Goal: Transaction & Acquisition: Purchase product/service

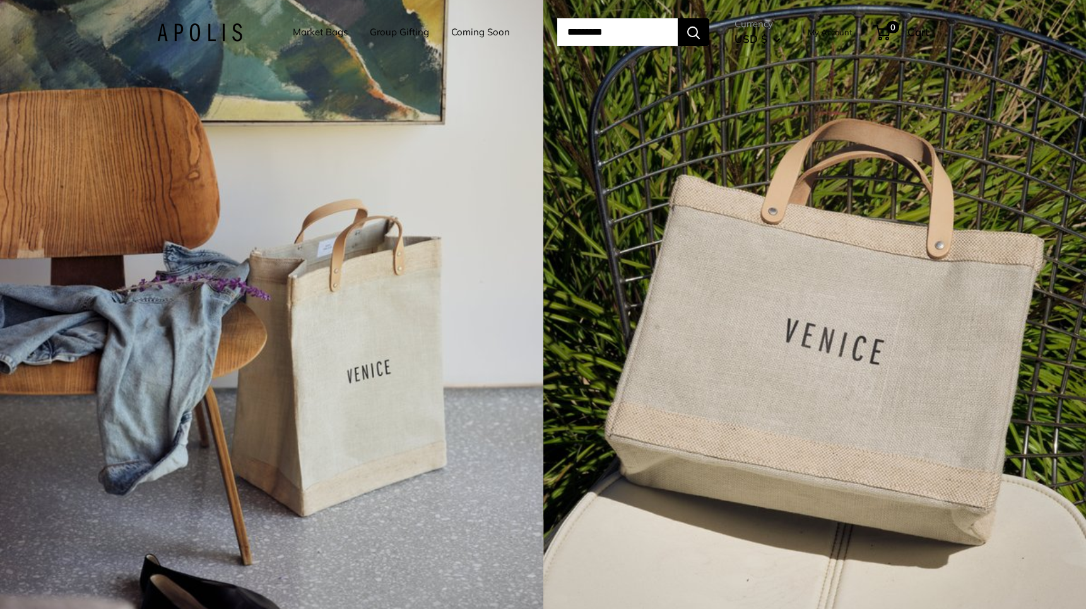
click at [315, 33] on link "Market Bags" at bounding box center [320, 32] width 55 height 18
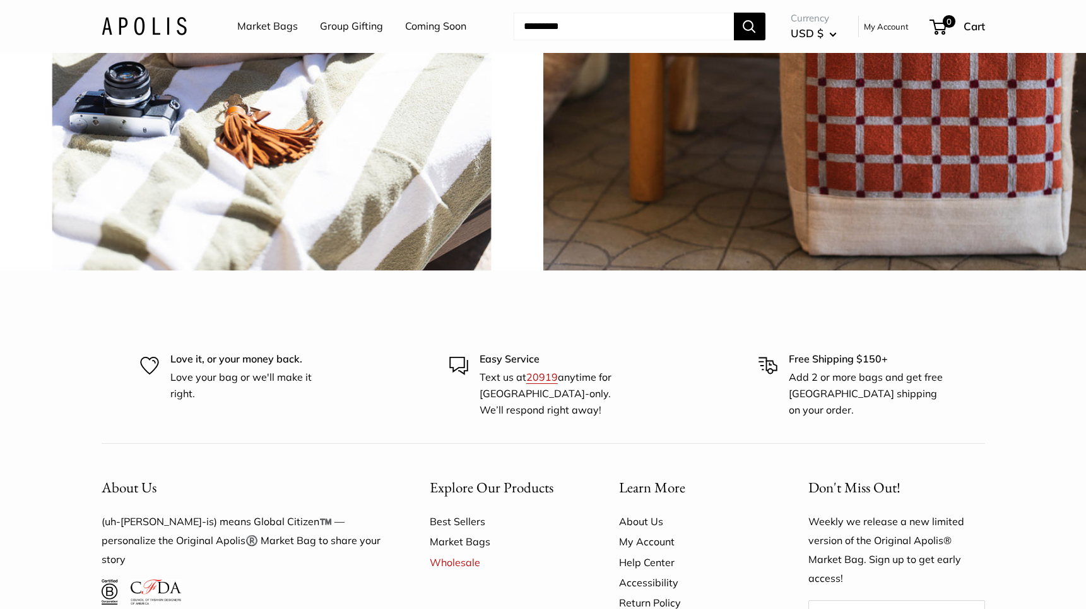
scroll to position [2995, 0]
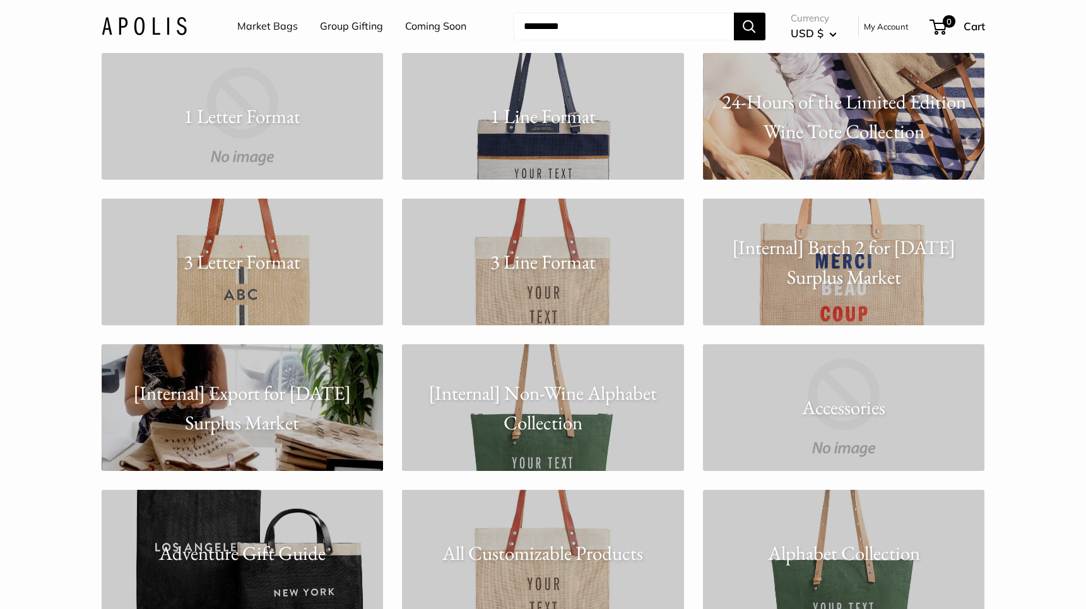
scroll to position [83, 0]
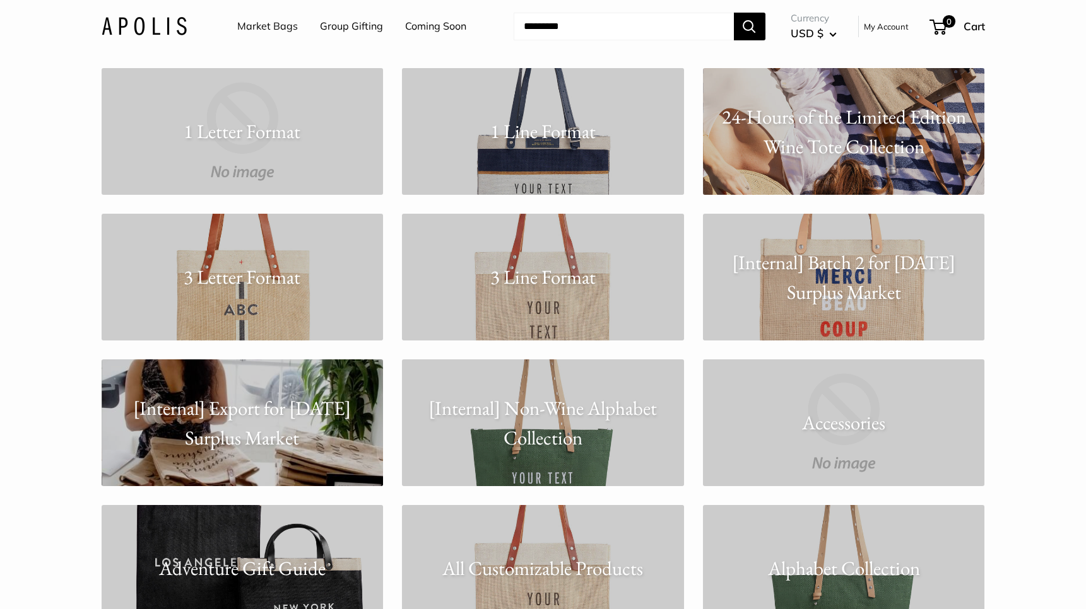
click at [538, 304] on link "3 Line Format" at bounding box center [543, 277] width 282 height 127
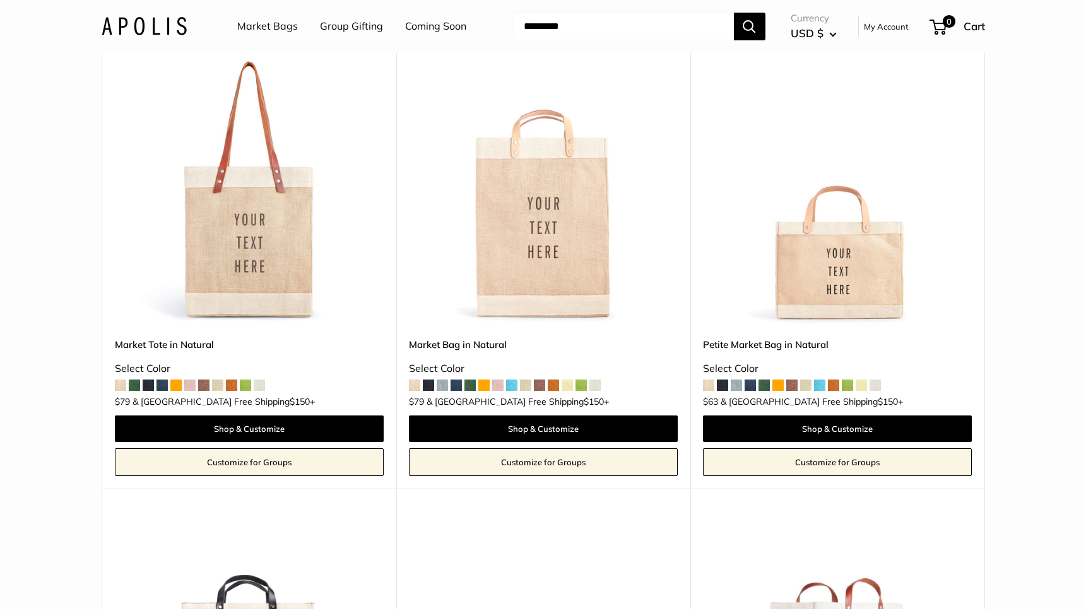
scroll to position [141, 0]
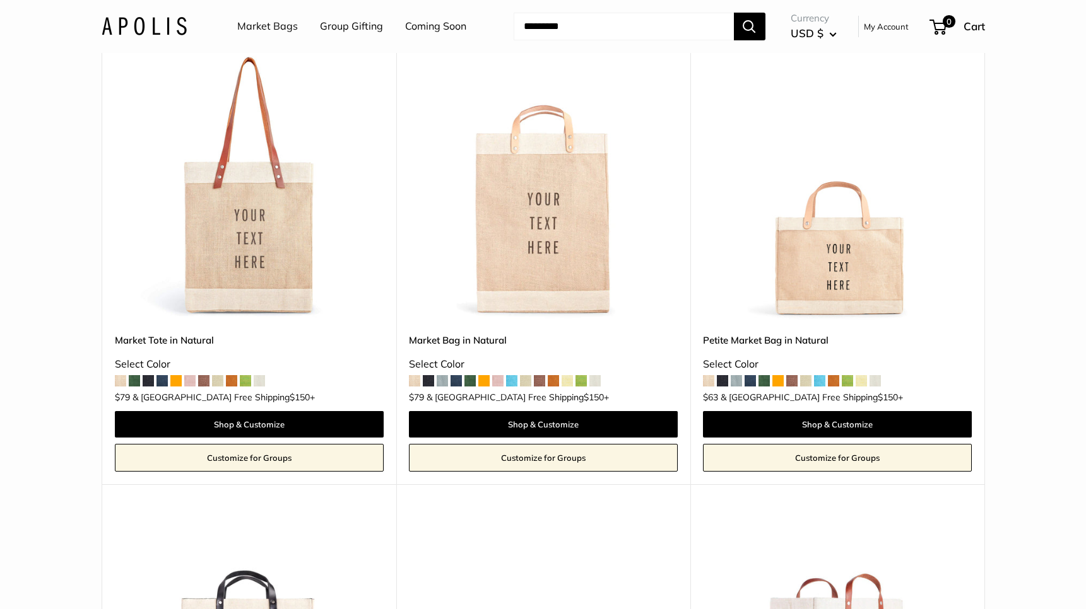
click at [725, 377] on span at bounding box center [722, 380] width 11 height 11
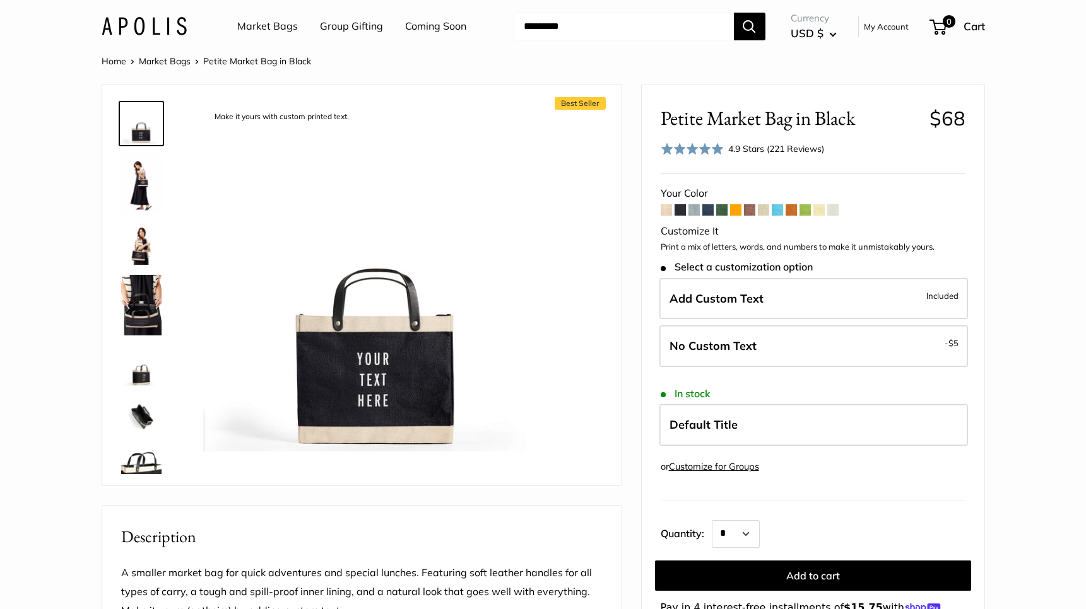
click at [149, 190] on img at bounding box center [141, 184] width 40 height 61
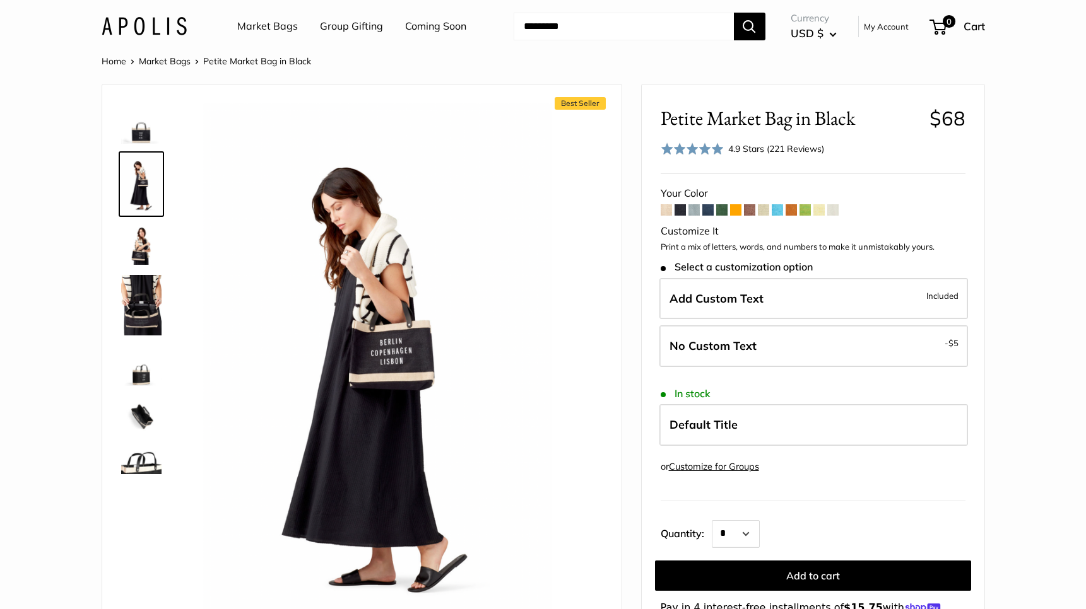
click at [144, 286] on img at bounding box center [141, 305] width 40 height 61
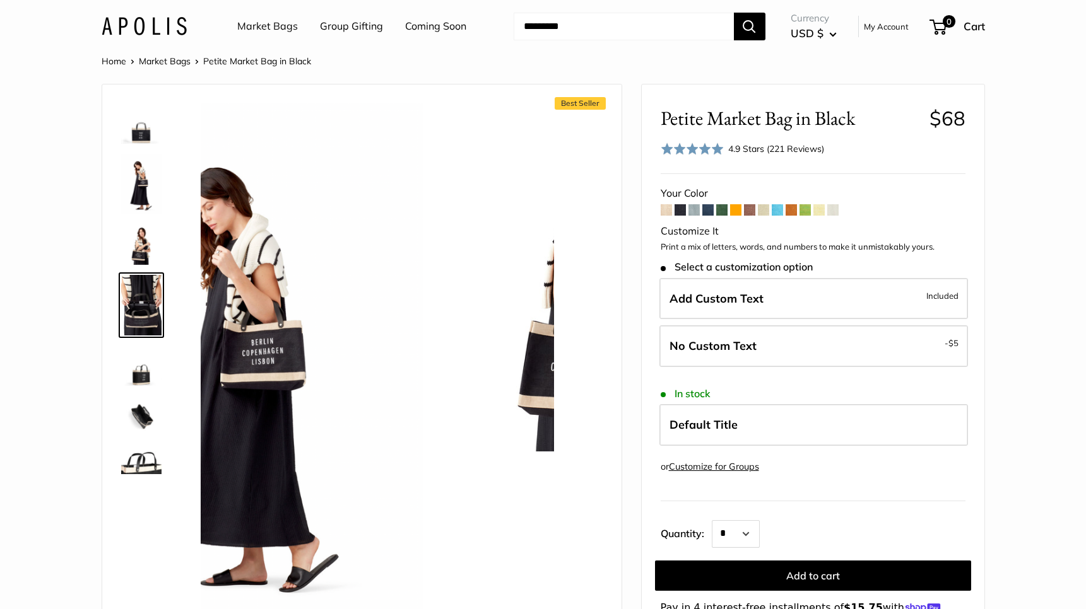
scroll to position [19, 0]
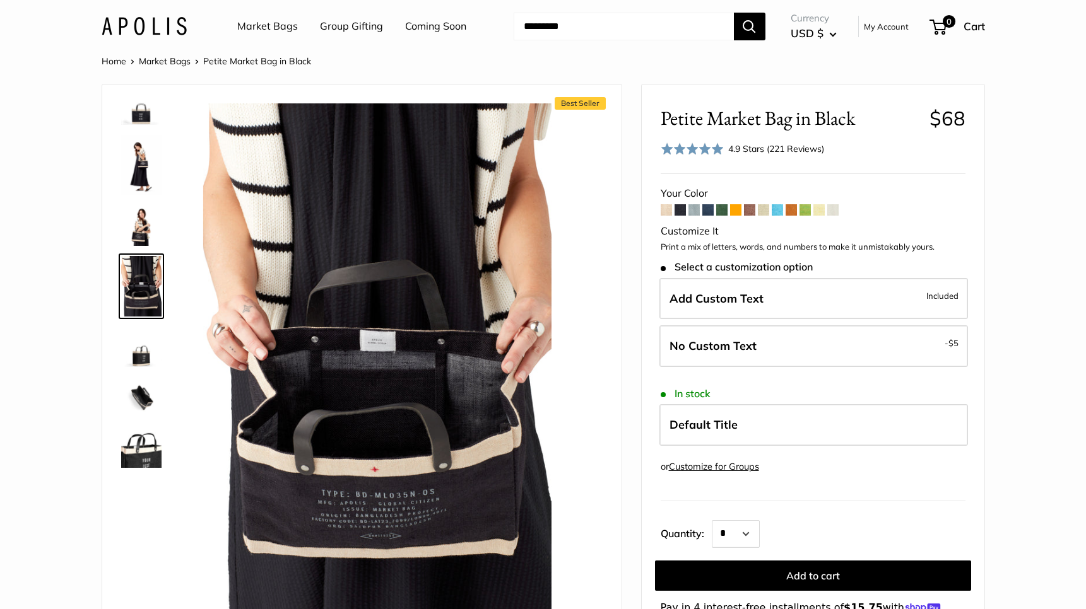
click at [151, 351] on img at bounding box center [141, 347] width 40 height 40
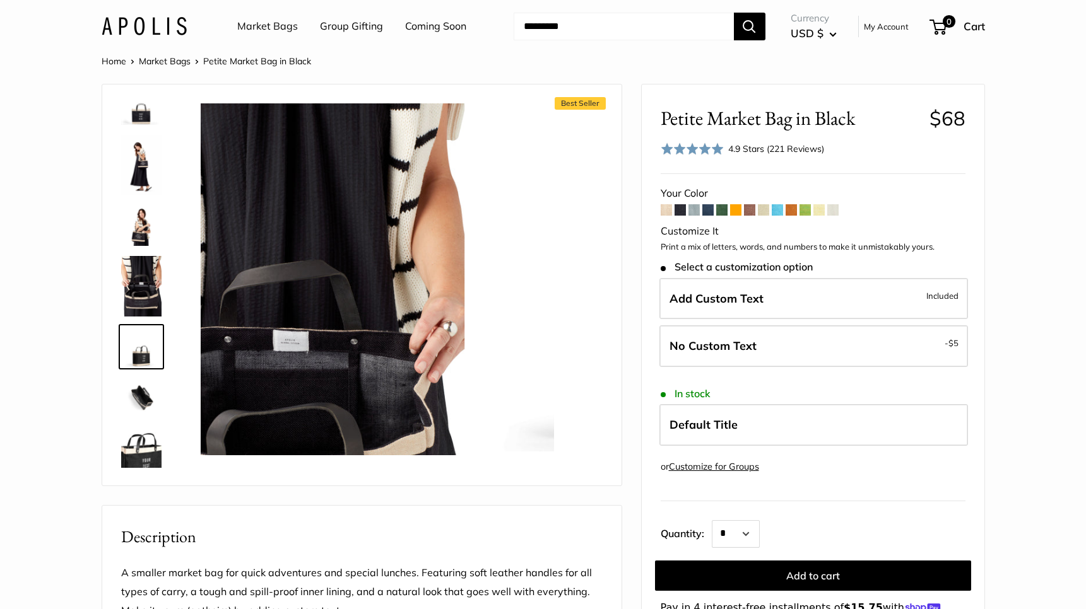
scroll to position [79, 0]
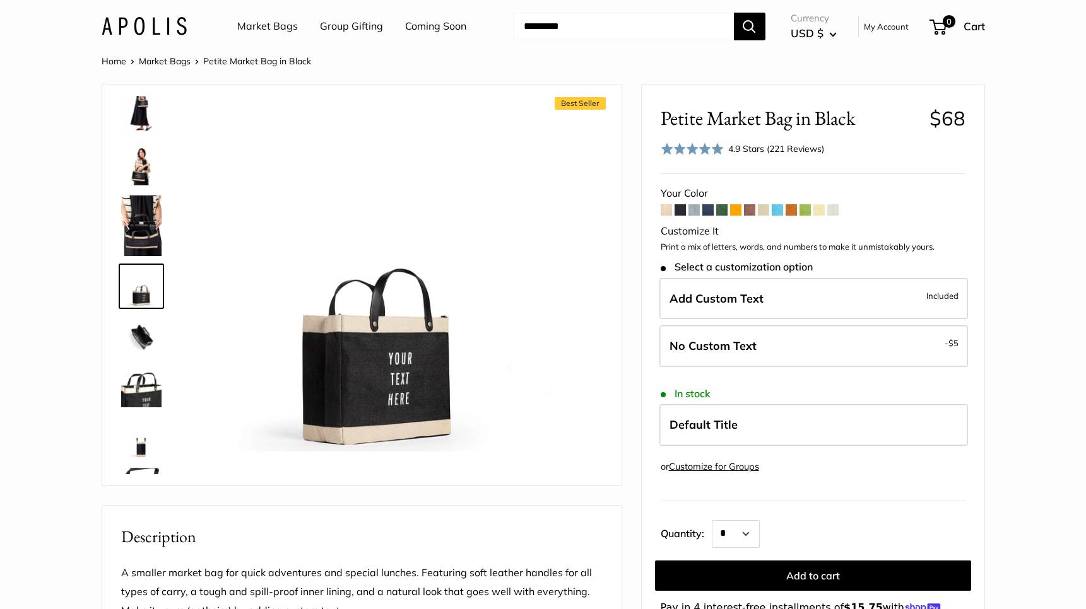
click at [722, 206] on span at bounding box center [721, 209] width 11 height 11
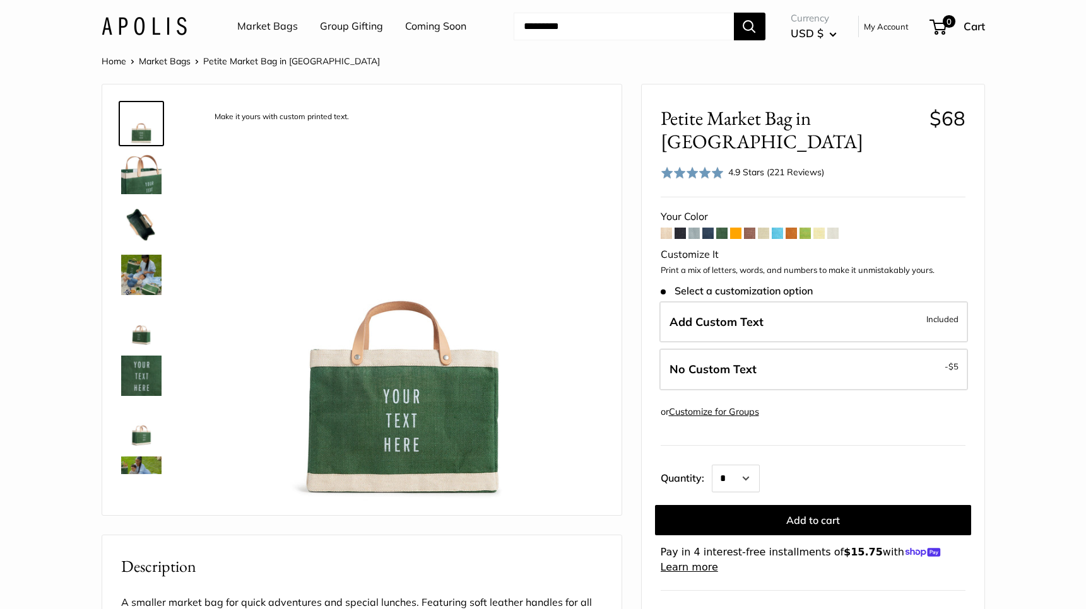
click at [749, 228] on span at bounding box center [749, 233] width 11 height 11
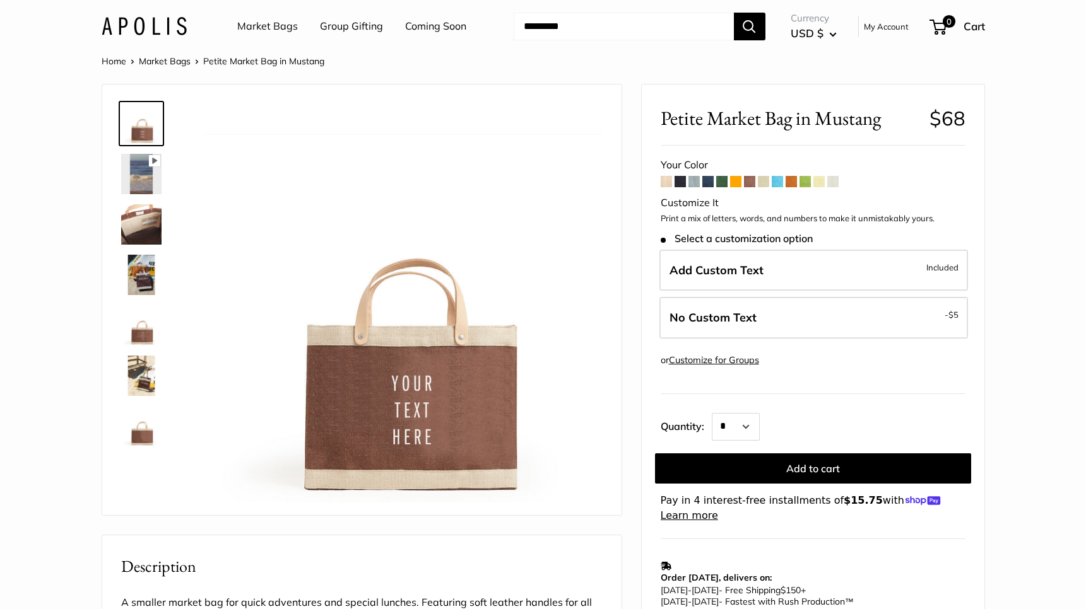
click at [679, 182] on span at bounding box center [679, 181] width 11 height 11
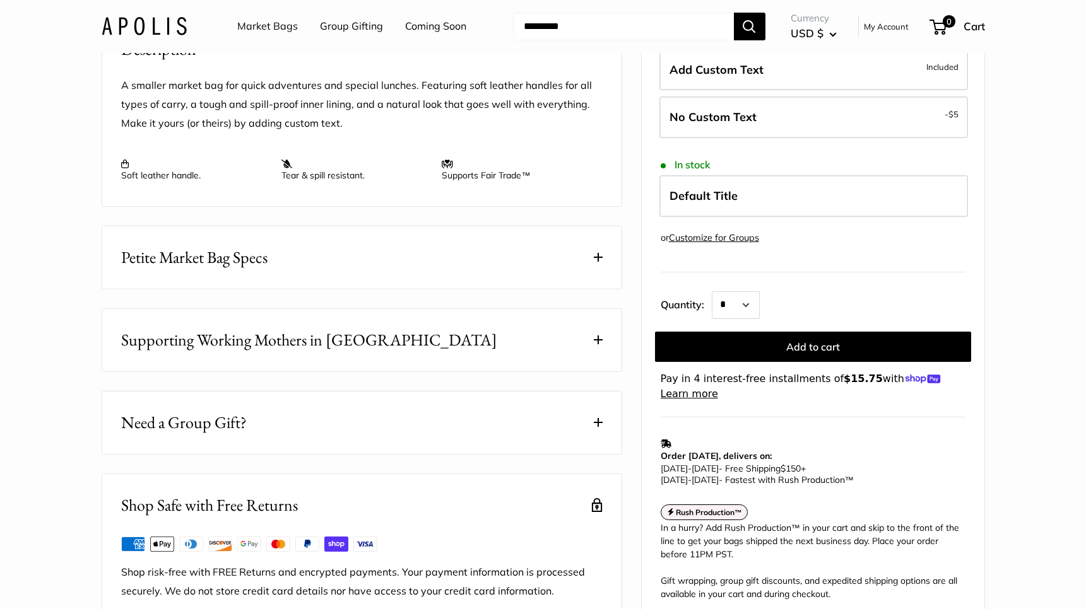
scroll to position [490, 0]
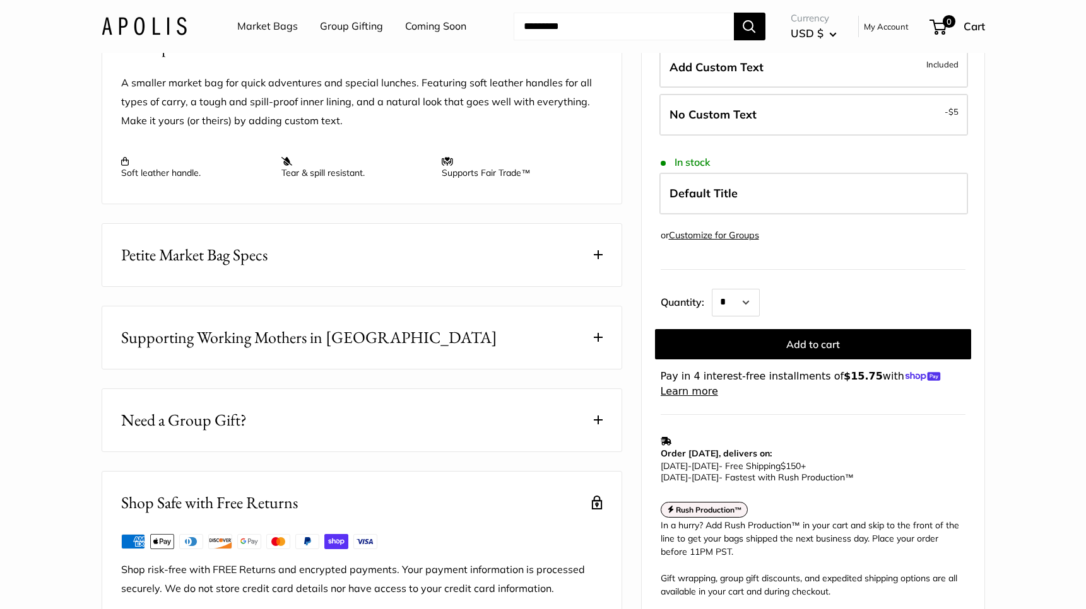
click at [548, 447] on button "Need a Group Gift?" at bounding box center [361, 420] width 519 height 62
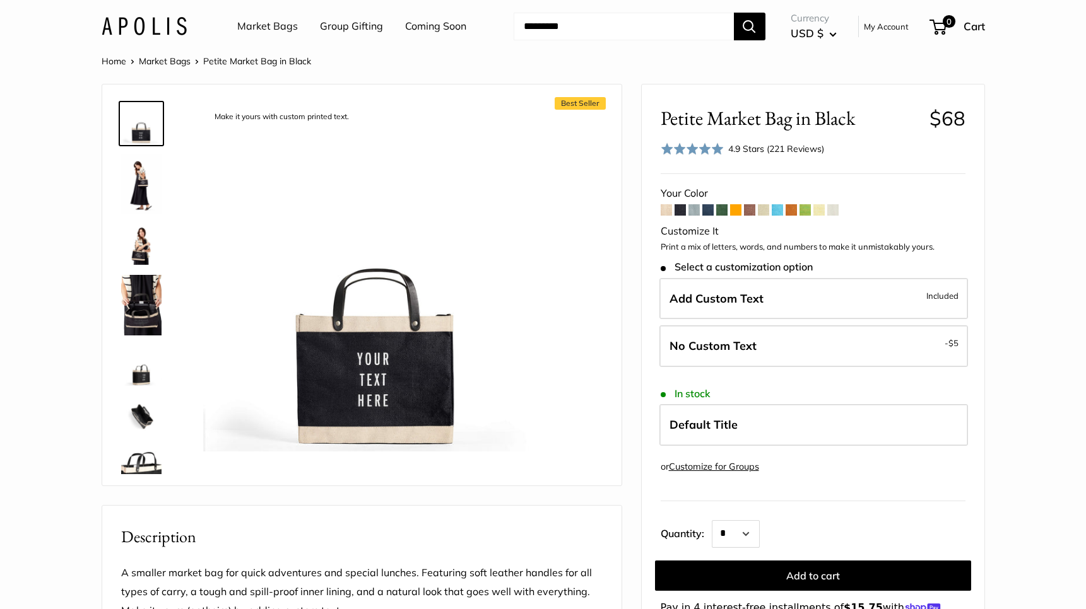
scroll to position [0, 0]
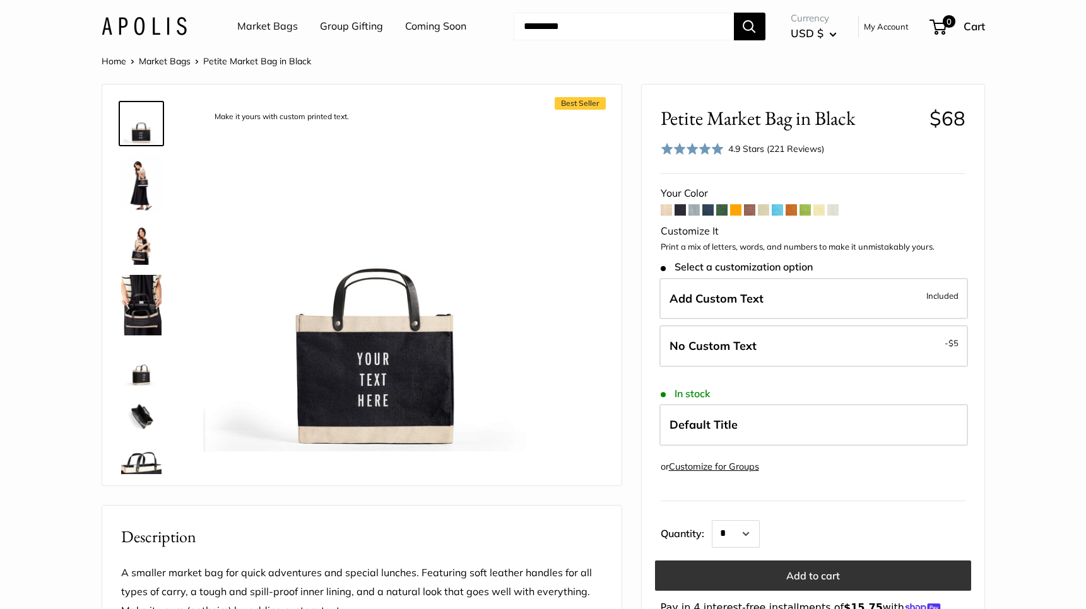
click at [667, 566] on button "Add to cart" at bounding box center [813, 576] width 316 height 30
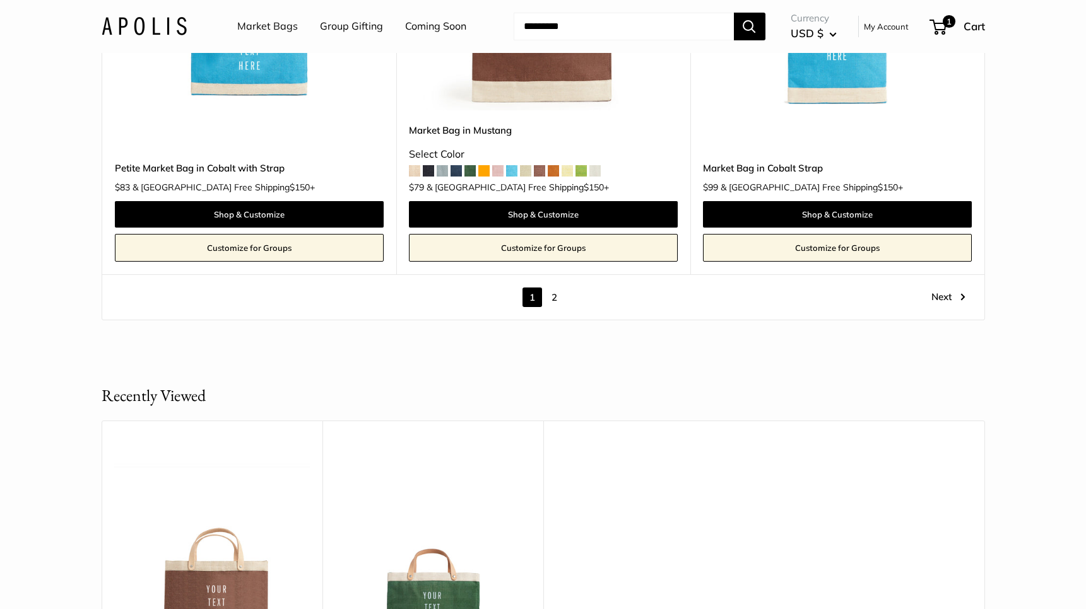
scroll to position [7316, 0]
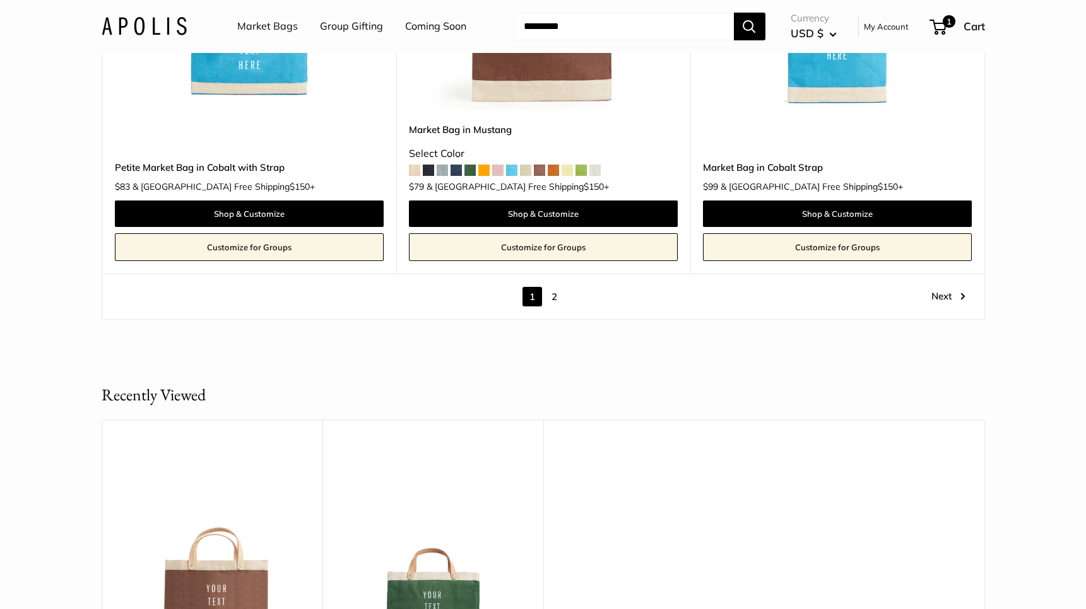
click at [557, 287] on link "2" at bounding box center [554, 297] width 20 height 20
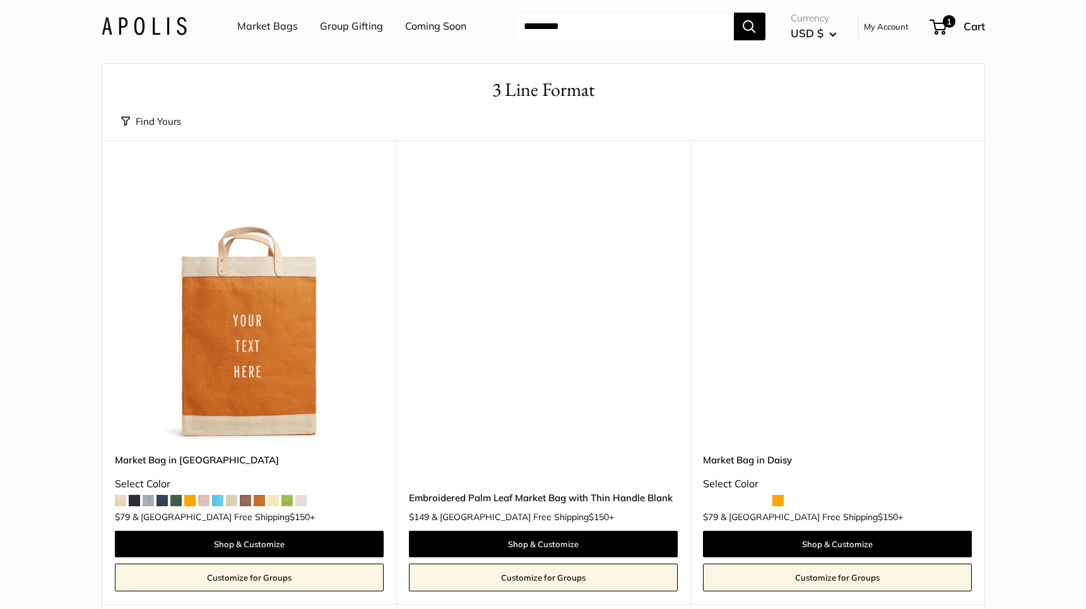
scroll to position [15, 0]
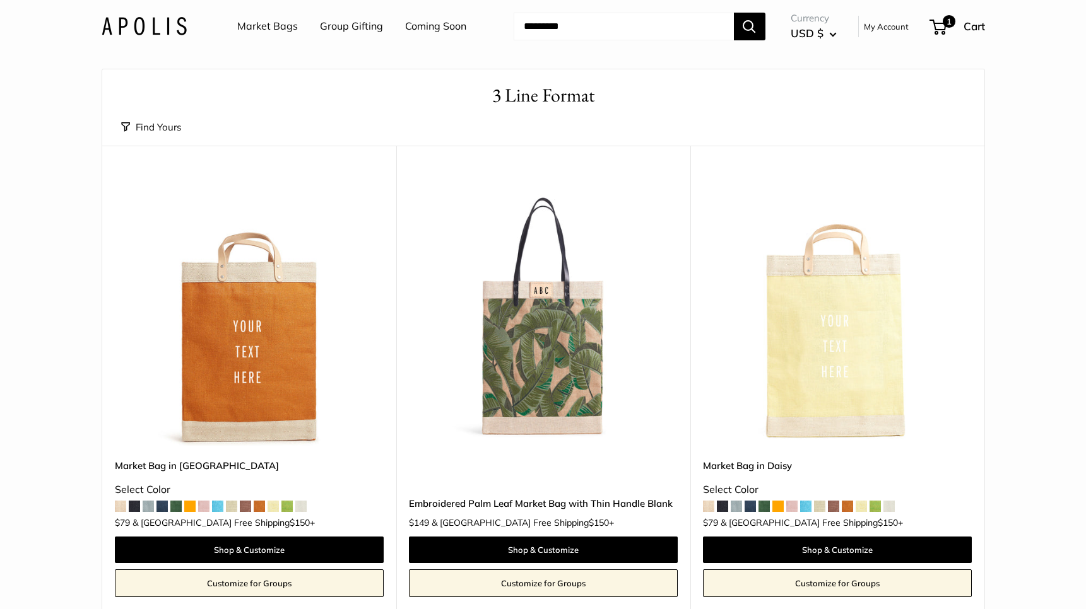
click at [0, 0] on img at bounding box center [0, 0] width 0 height 0
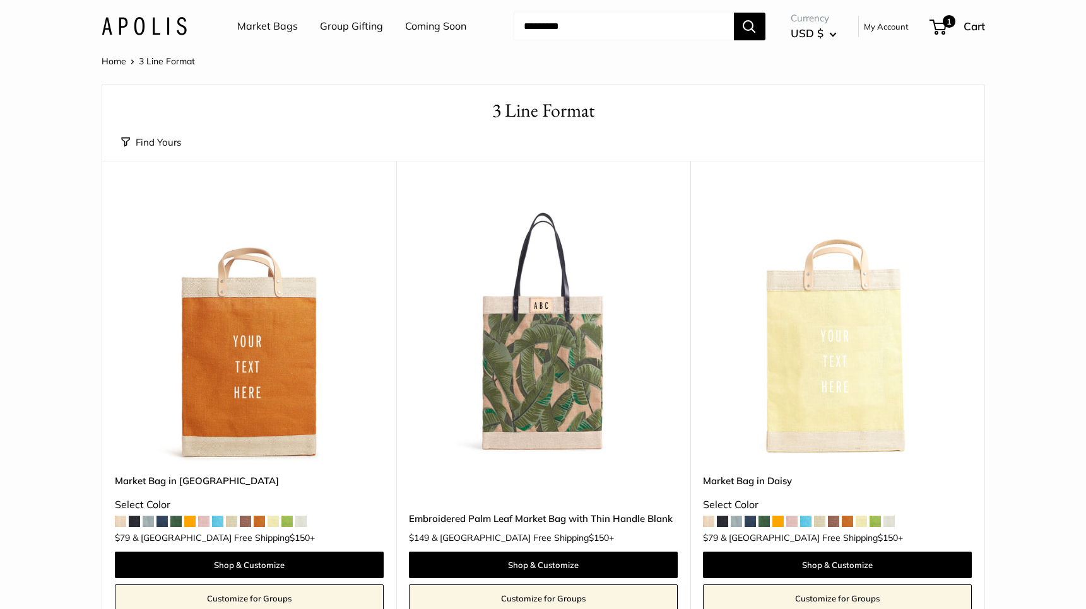
scroll to position [0, 0]
click at [283, 23] on link "Market Bags" at bounding box center [267, 26] width 61 height 19
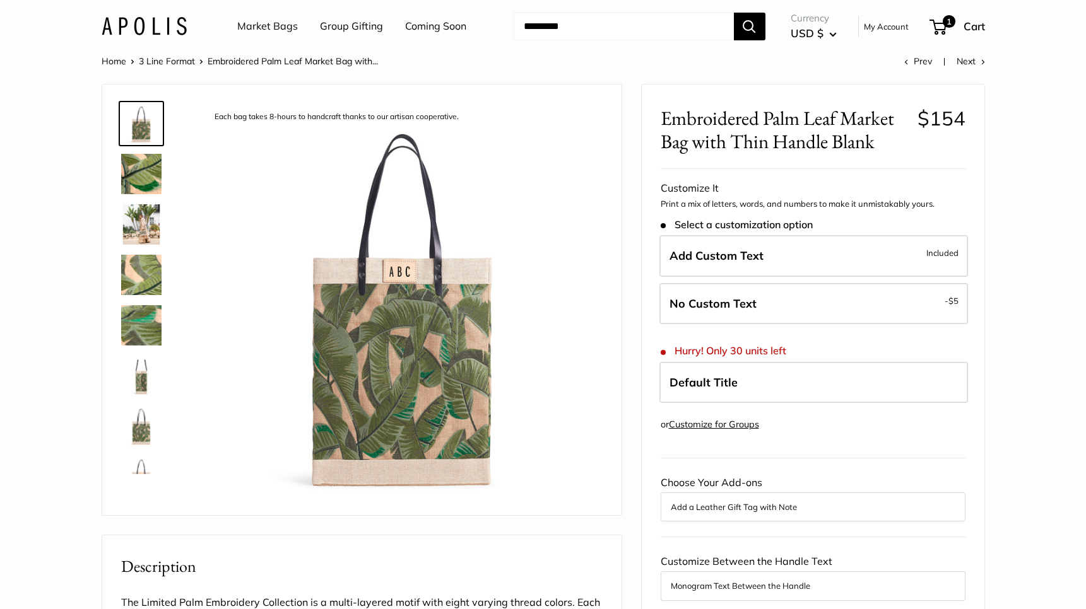
click at [141, 227] on img at bounding box center [141, 224] width 40 height 40
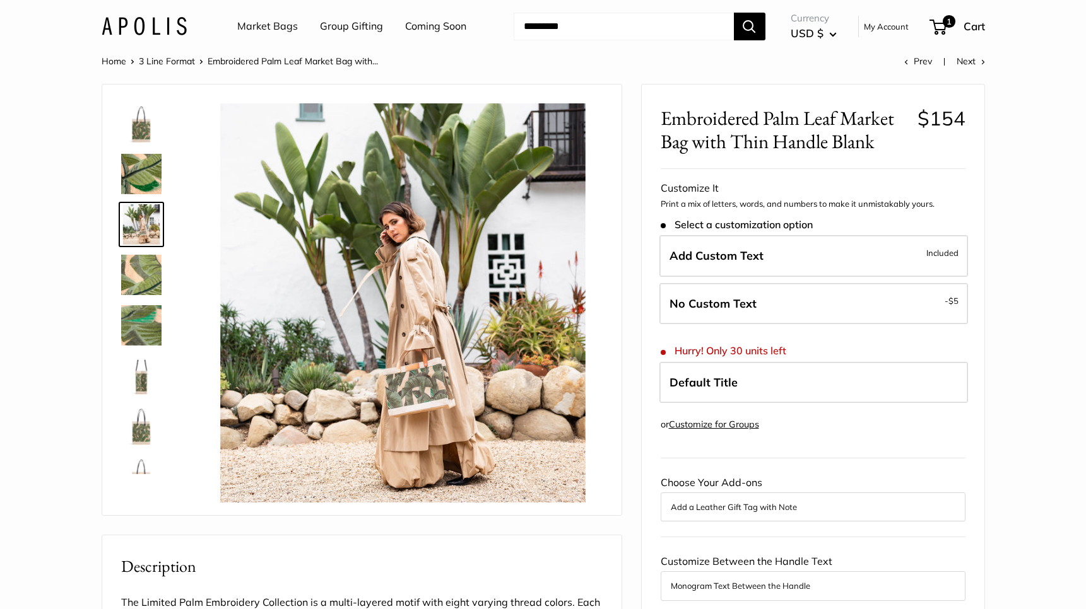
click at [138, 270] on img at bounding box center [141, 275] width 40 height 40
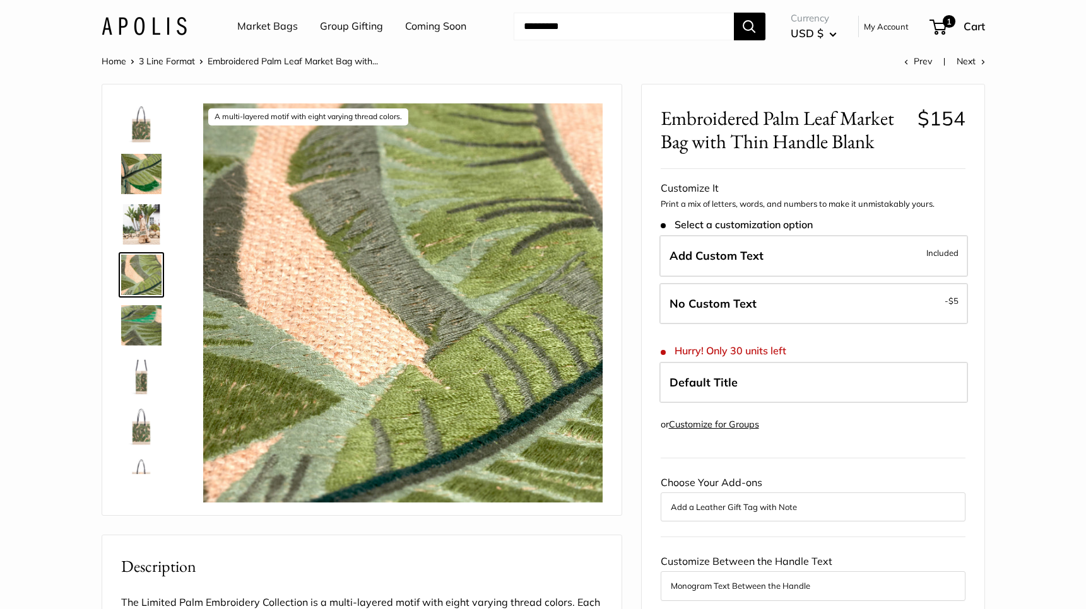
click at [130, 332] on img at bounding box center [141, 325] width 40 height 40
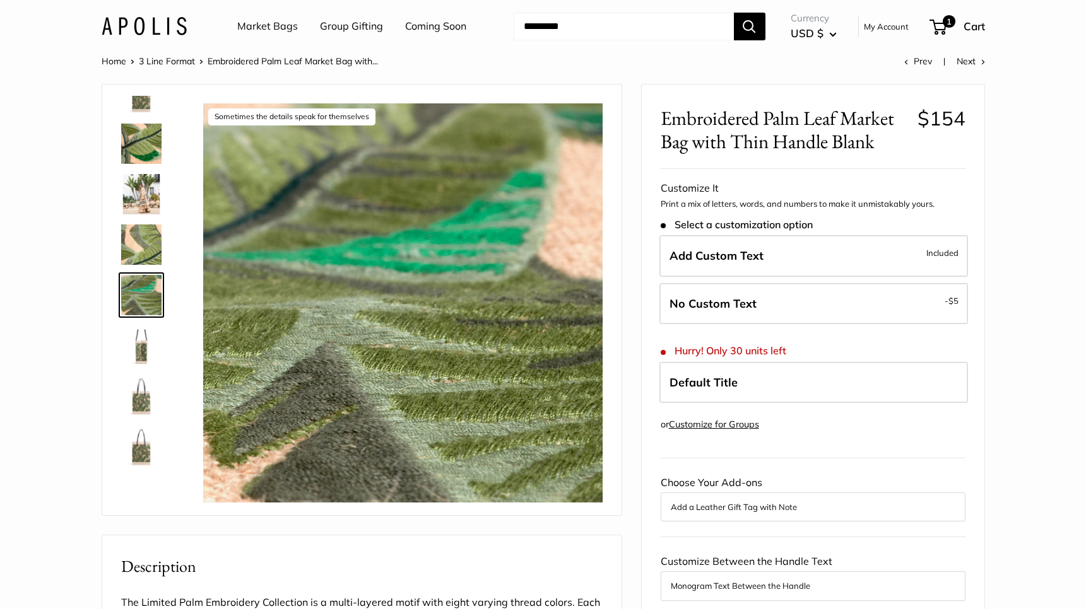
click at [134, 351] on img at bounding box center [141, 345] width 40 height 40
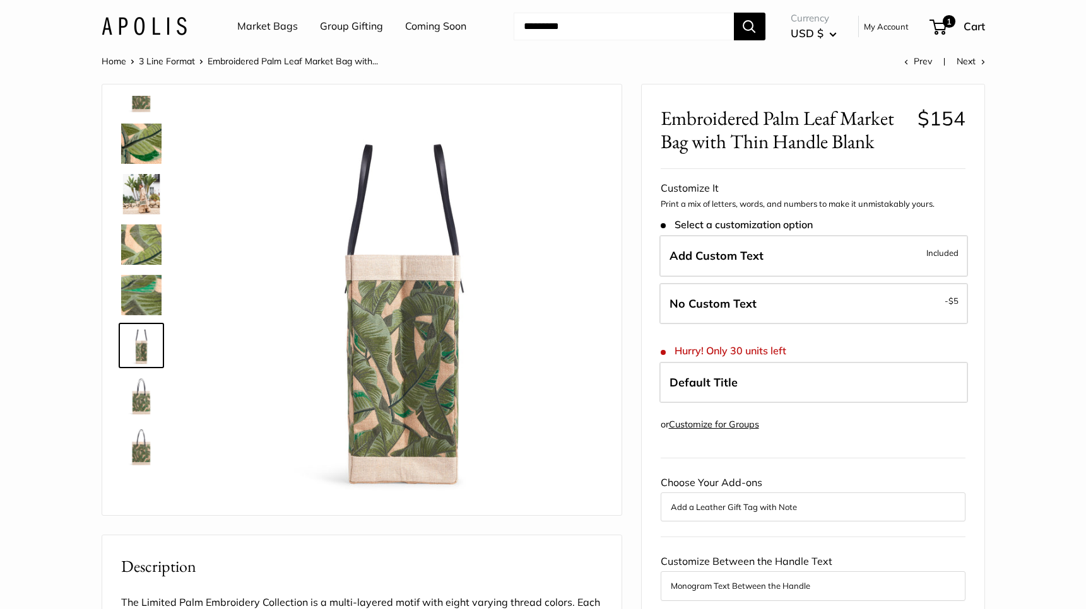
click at [142, 411] on img at bounding box center [141, 396] width 40 height 40
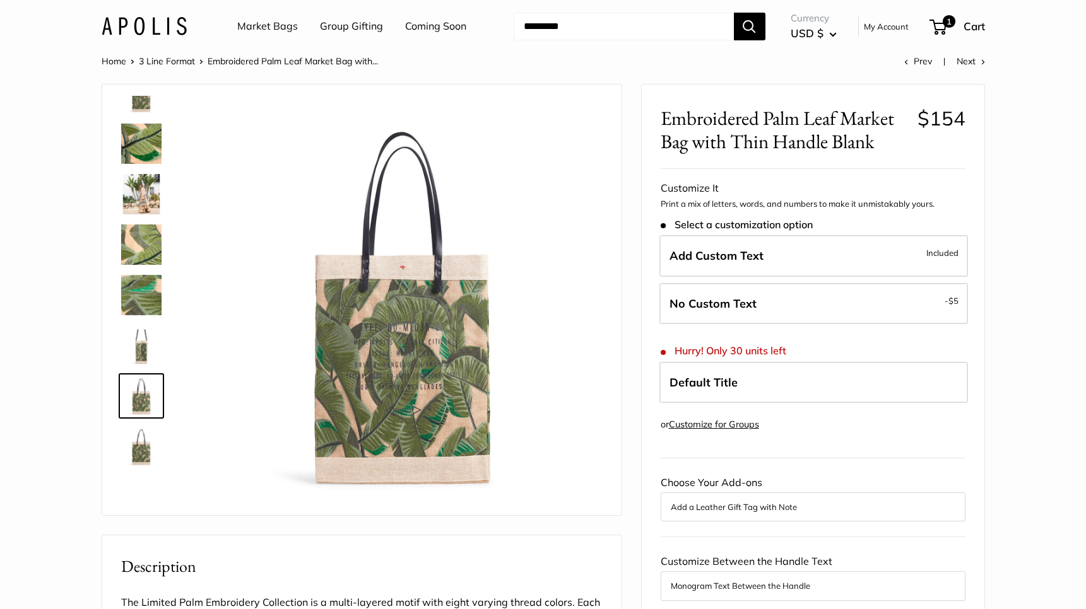
click at [138, 455] on img at bounding box center [141, 446] width 40 height 40
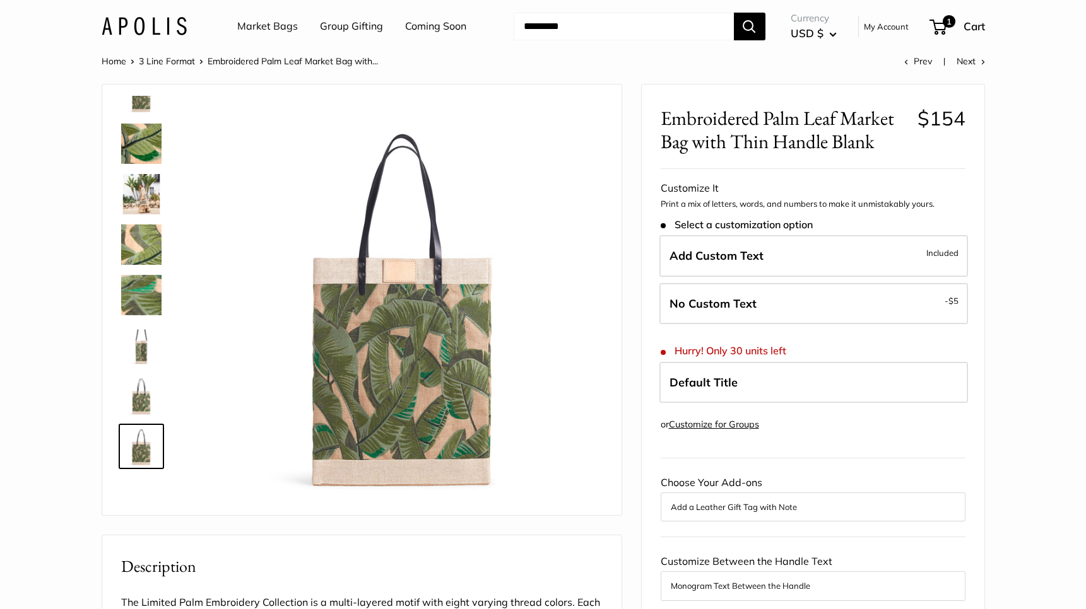
click at [143, 184] on img at bounding box center [141, 194] width 40 height 40
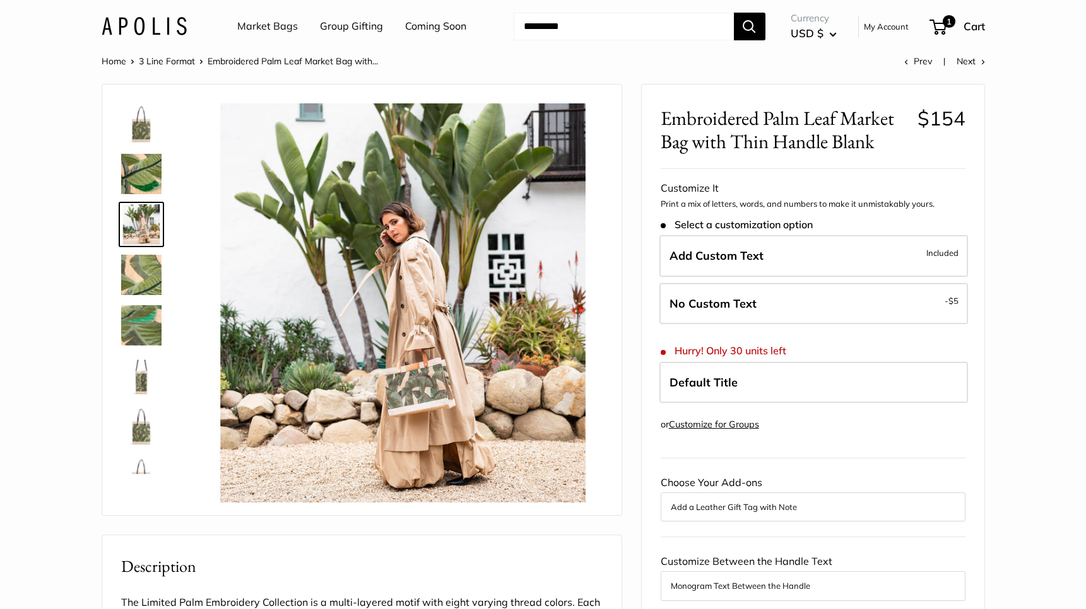
click at [150, 123] on img at bounding box center [141, 123] width 40 height 40
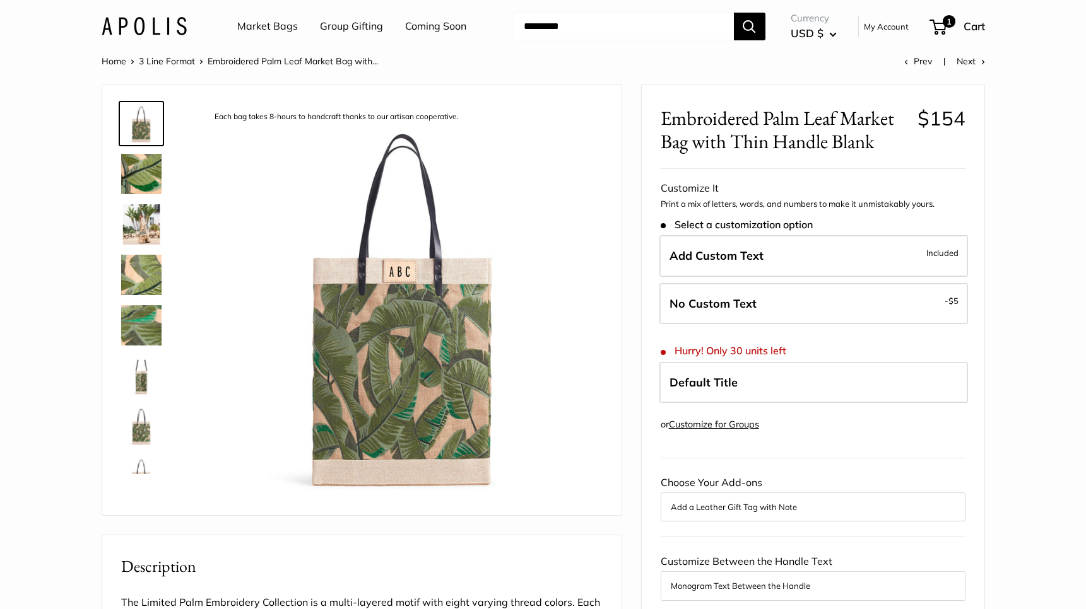
click at [141, 220] on img at bounding box center [141, 224] width 40 height 40
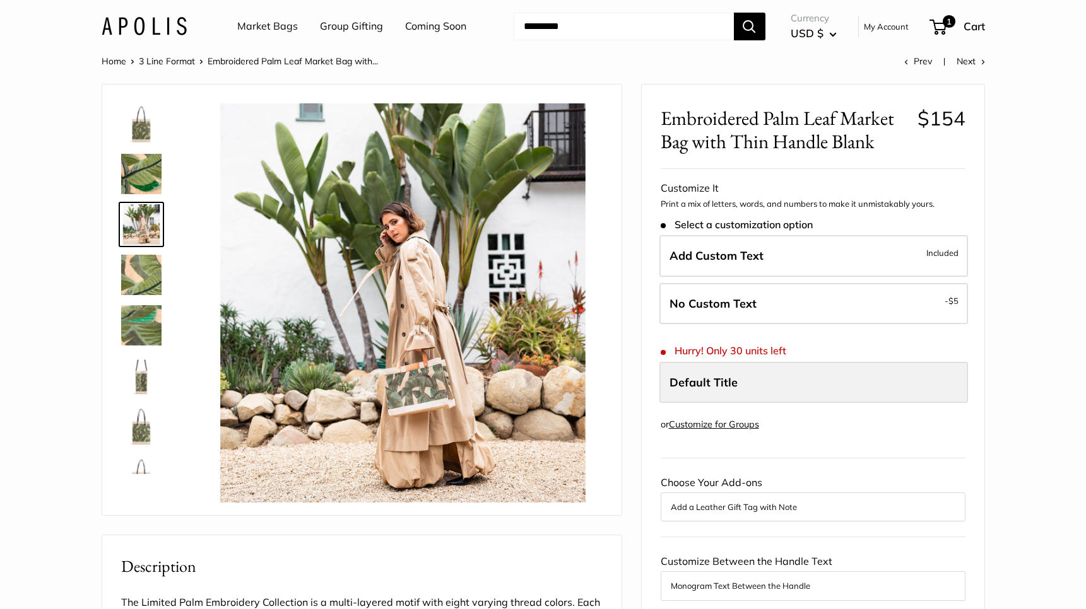
click at [732, 375] on span "Default Title" at bounding box center [703, 382] width 68 height 15
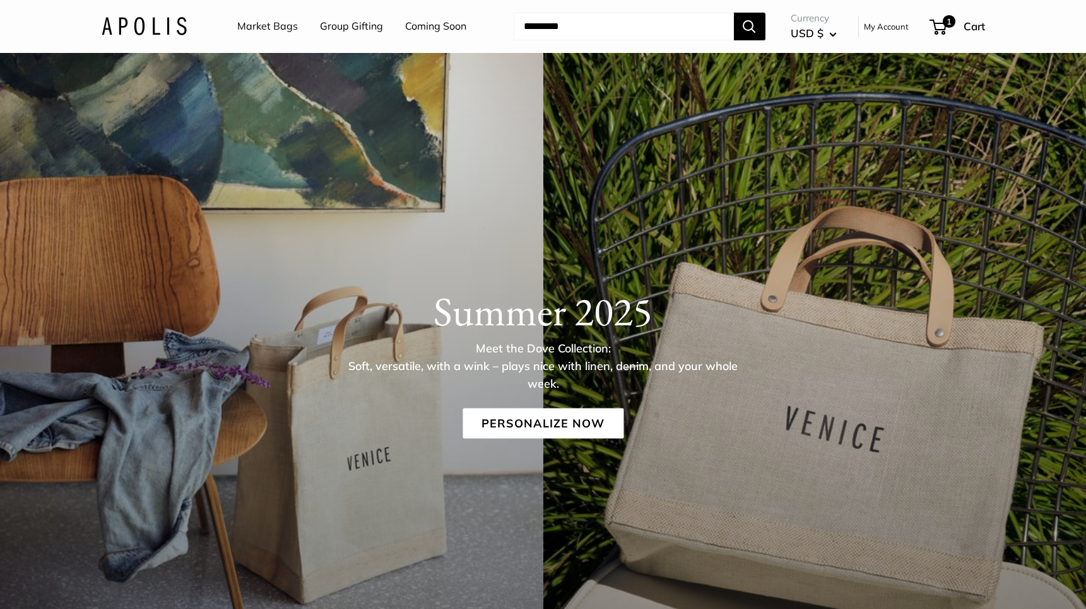
click at [566, 23] on input "Search..." at bounding box center [623, 27] width 220 height 28
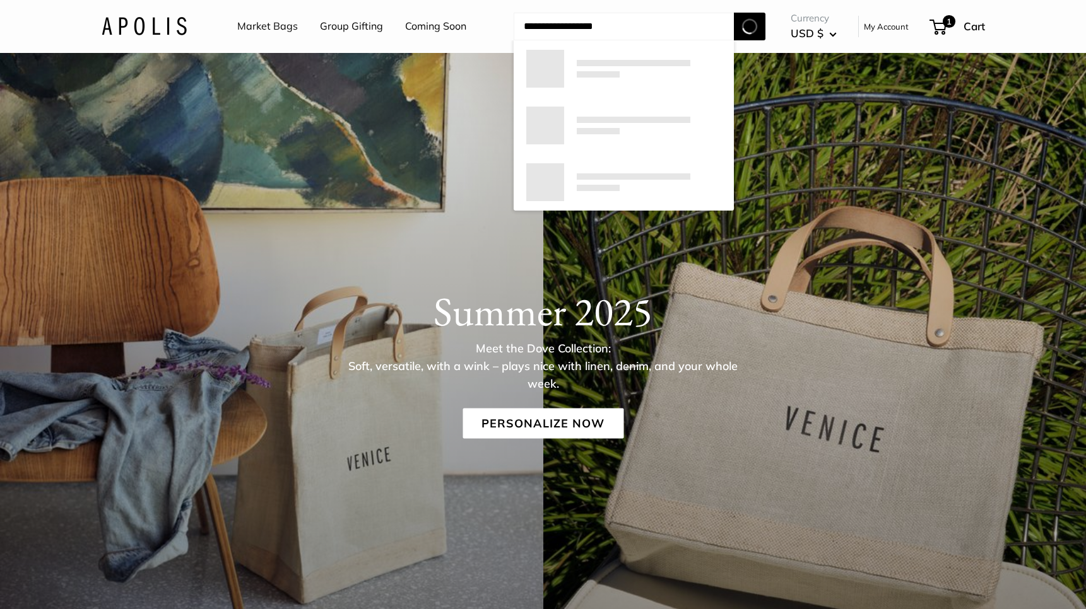
type input "**********"
click at [749, 26] on button "Search" at bounding box center [750, 27] width 32 height 28
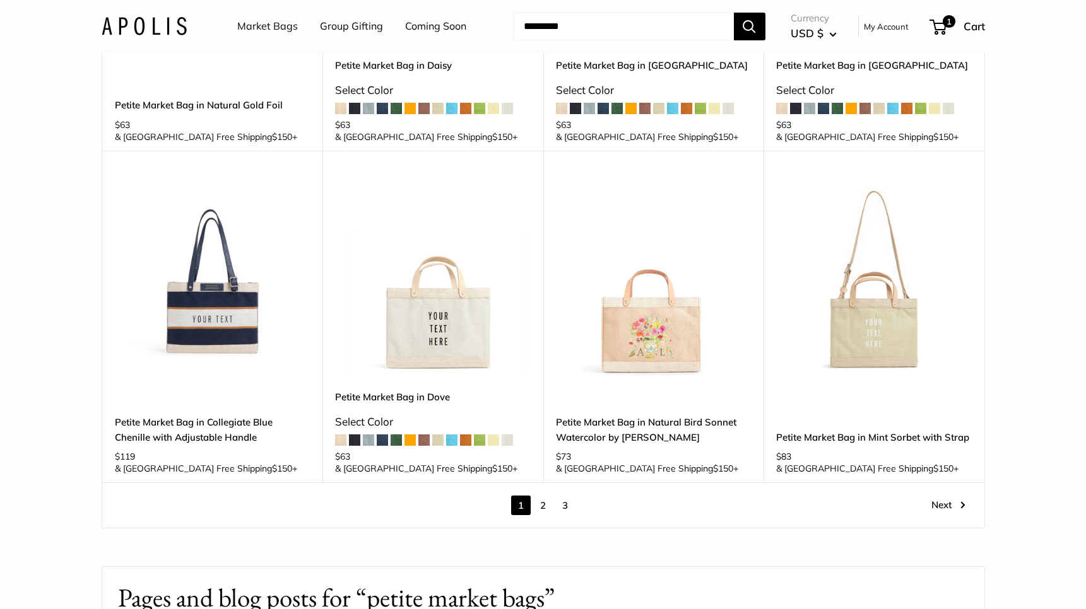
scroll to position [1663, 0]
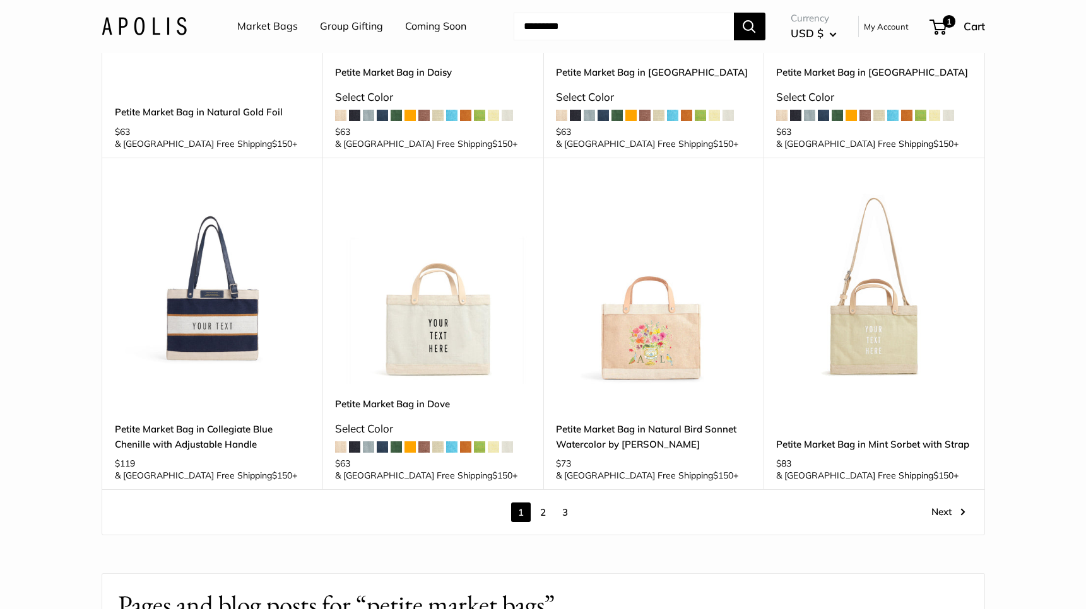
click at [0, 0] on img at bounding box center [0, 0] width 0 height 0
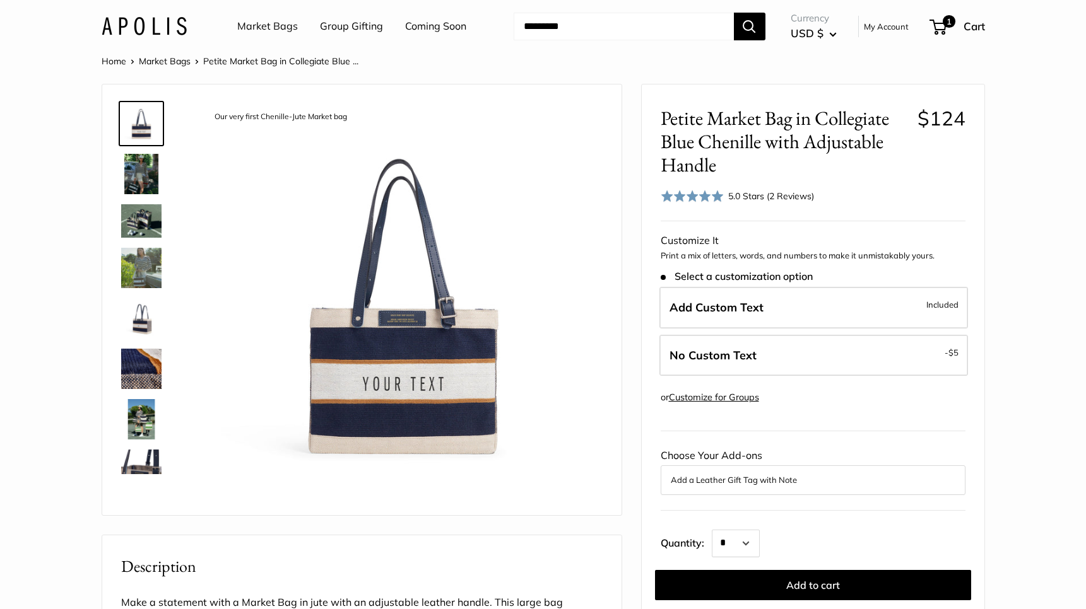
click at [145, 159] on img at bounding box center [141, 174] width 40 height 40
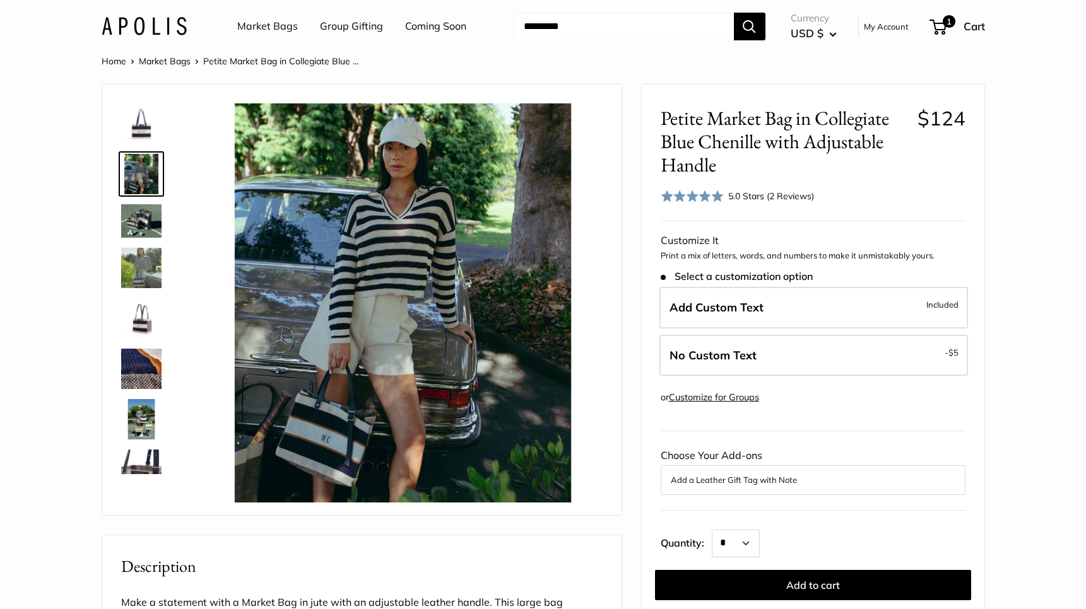
click at [145, 212] on img at bounding box center [141, 220] width 40 height 33
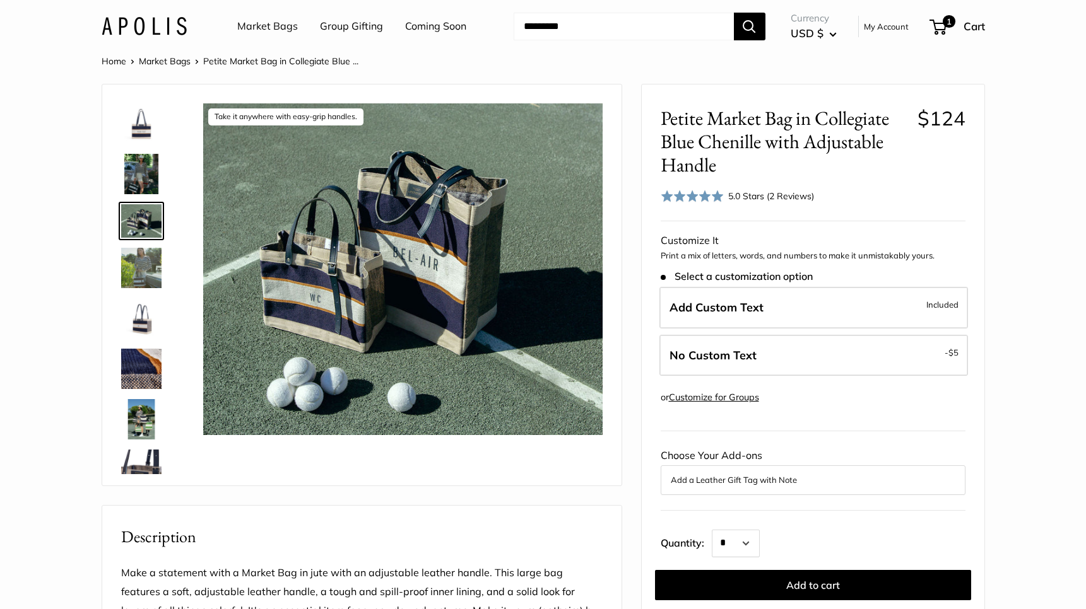
click at [138, 266] on img at bounding box center [141, 268] width 40 height 40
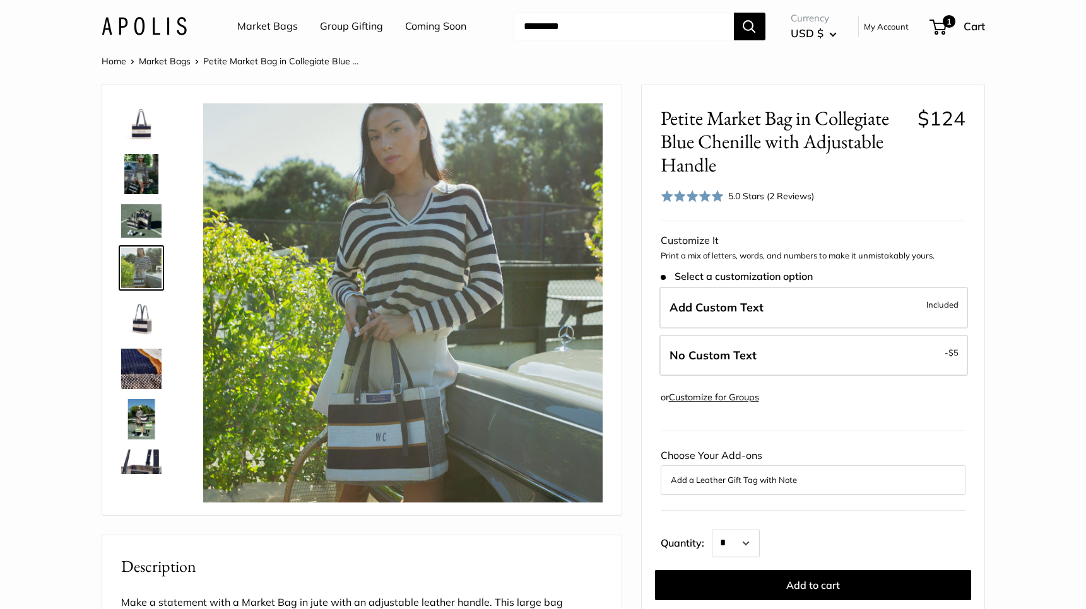
click at [138, 319] on img at bounding box center [141, 318] width 40 height 40
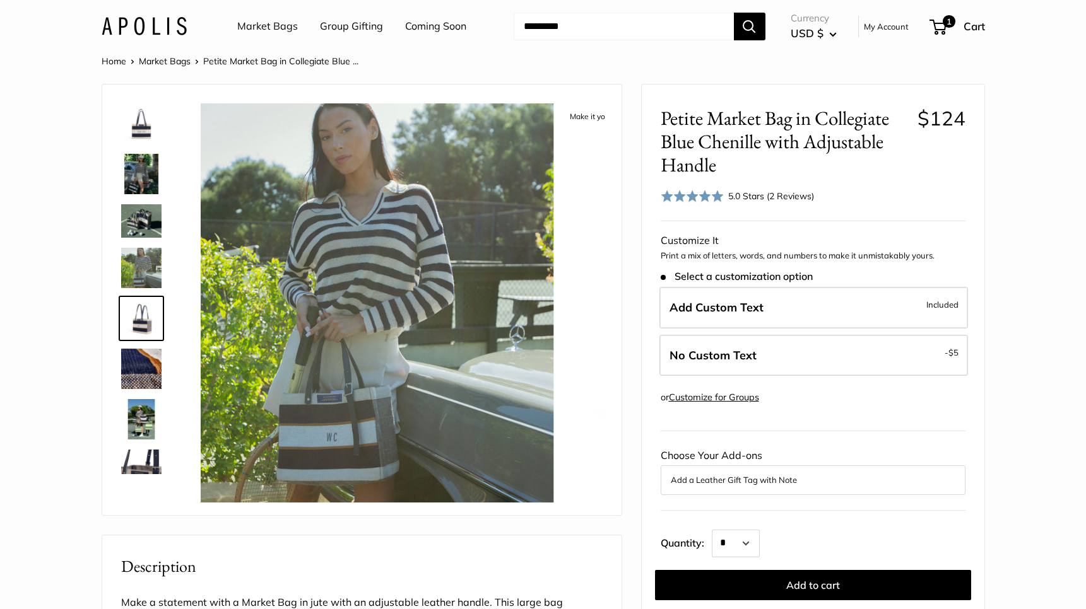
scroll to position [32, 0]
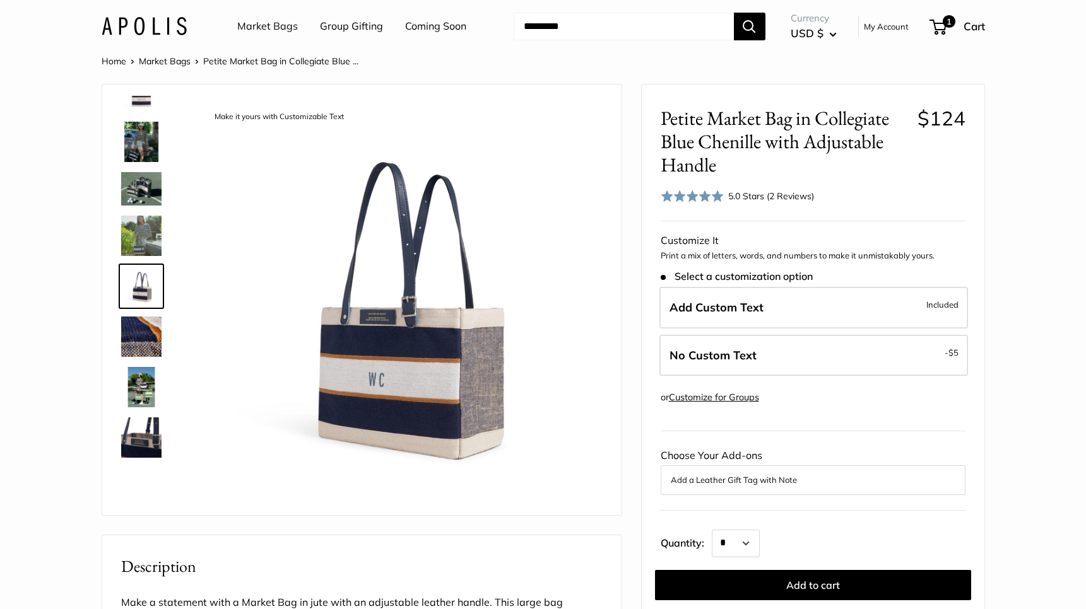
click at [138, 320] on img at bounding box center [141, 337] width 40 height 40
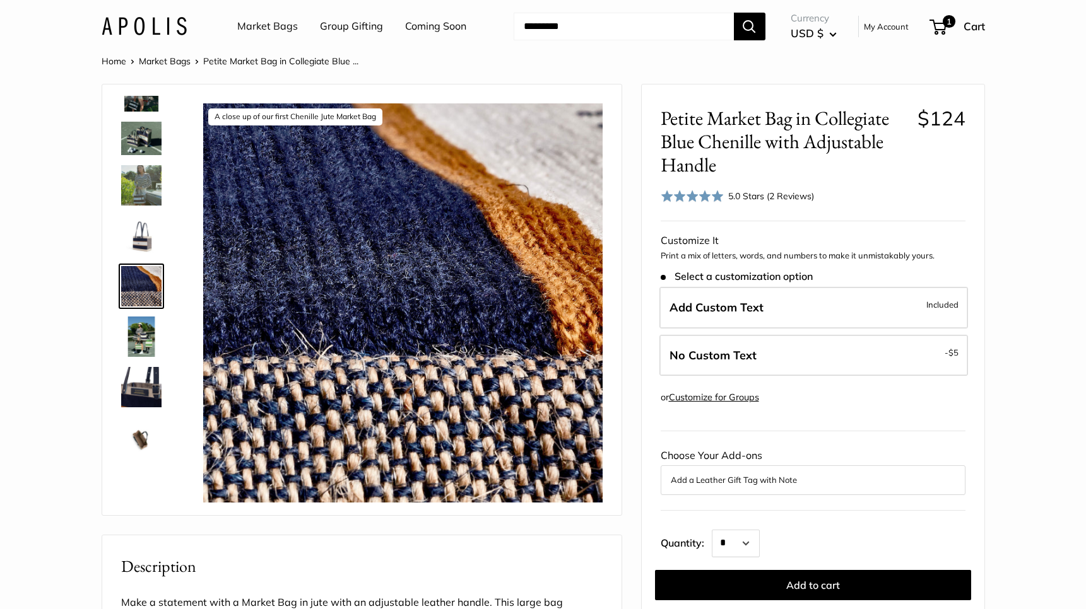
click at [139, 320] on img at bounding box center [141, 337] width 40 height 40
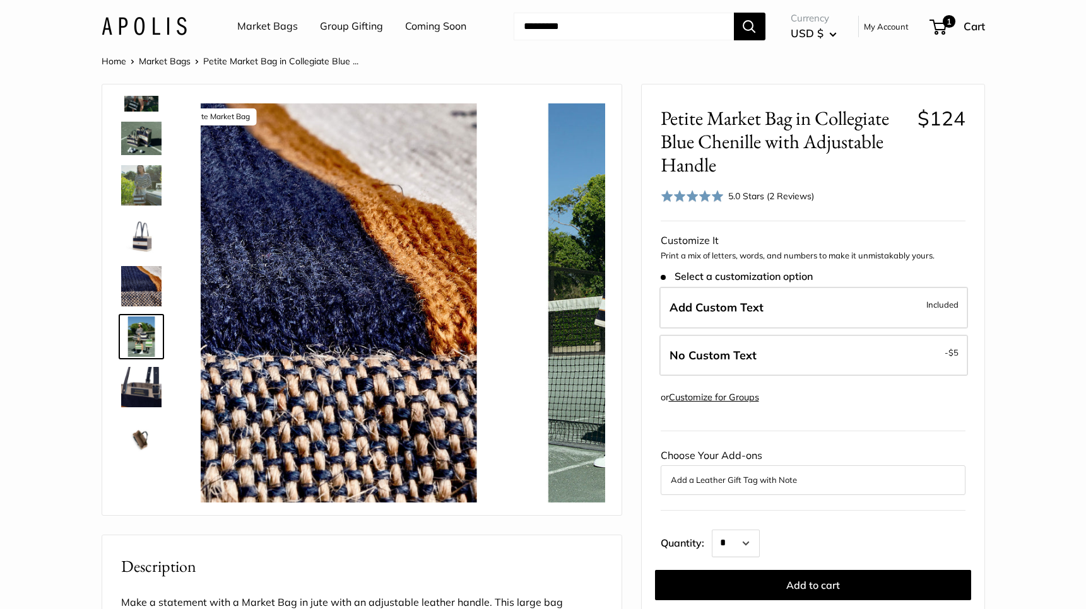
scroll to position [133, 0]
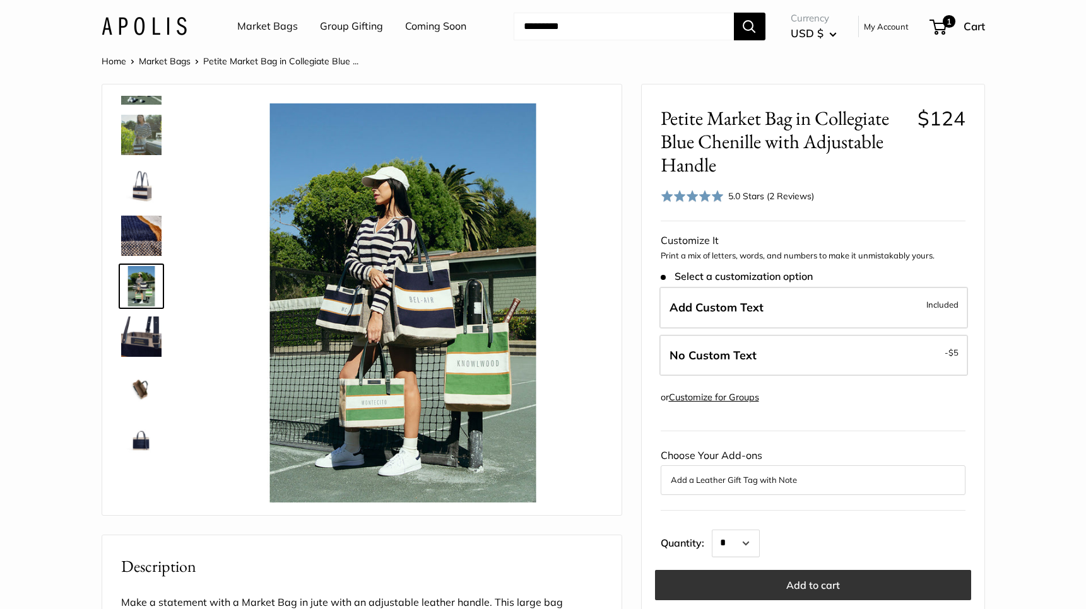
click at [816, 583] on button "Add to cart" at bounding box center [813, 585] width 316 height 30
